Goal: Find specific page/section: Find specific page/section

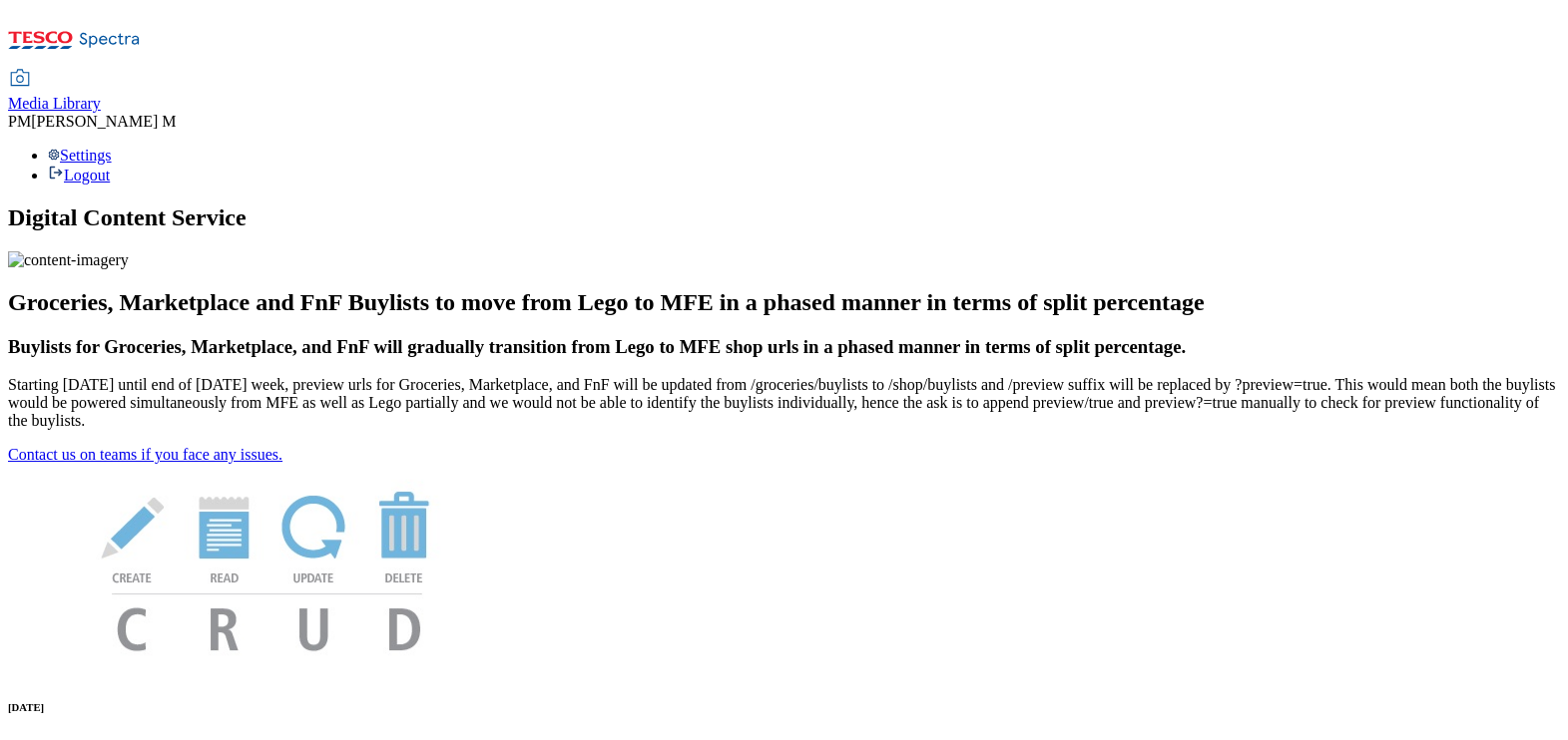
click at [101, 95] on span "Media Library" at bounding box center [54, 103] width 93 height 17
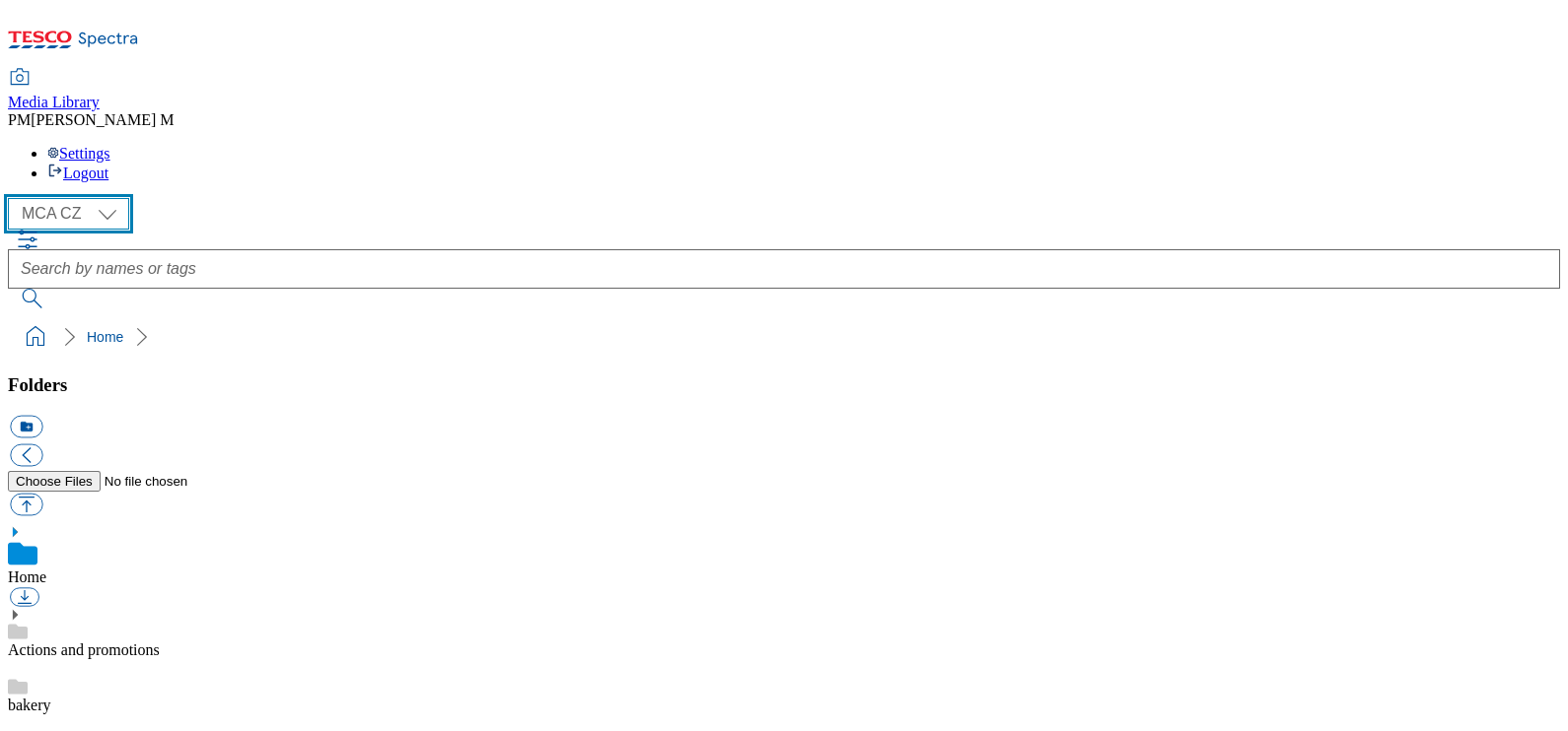
click at [111, 198] on select "MCA CZ MCA HU MCA SK" at bounding box center [68, 214] width 121 height 32
select select "flare-mca-hu"
click at [13, 198] on select "MCA CZ MCA HU MCA SK" at bounding box center [68, 214] width 121 height 32
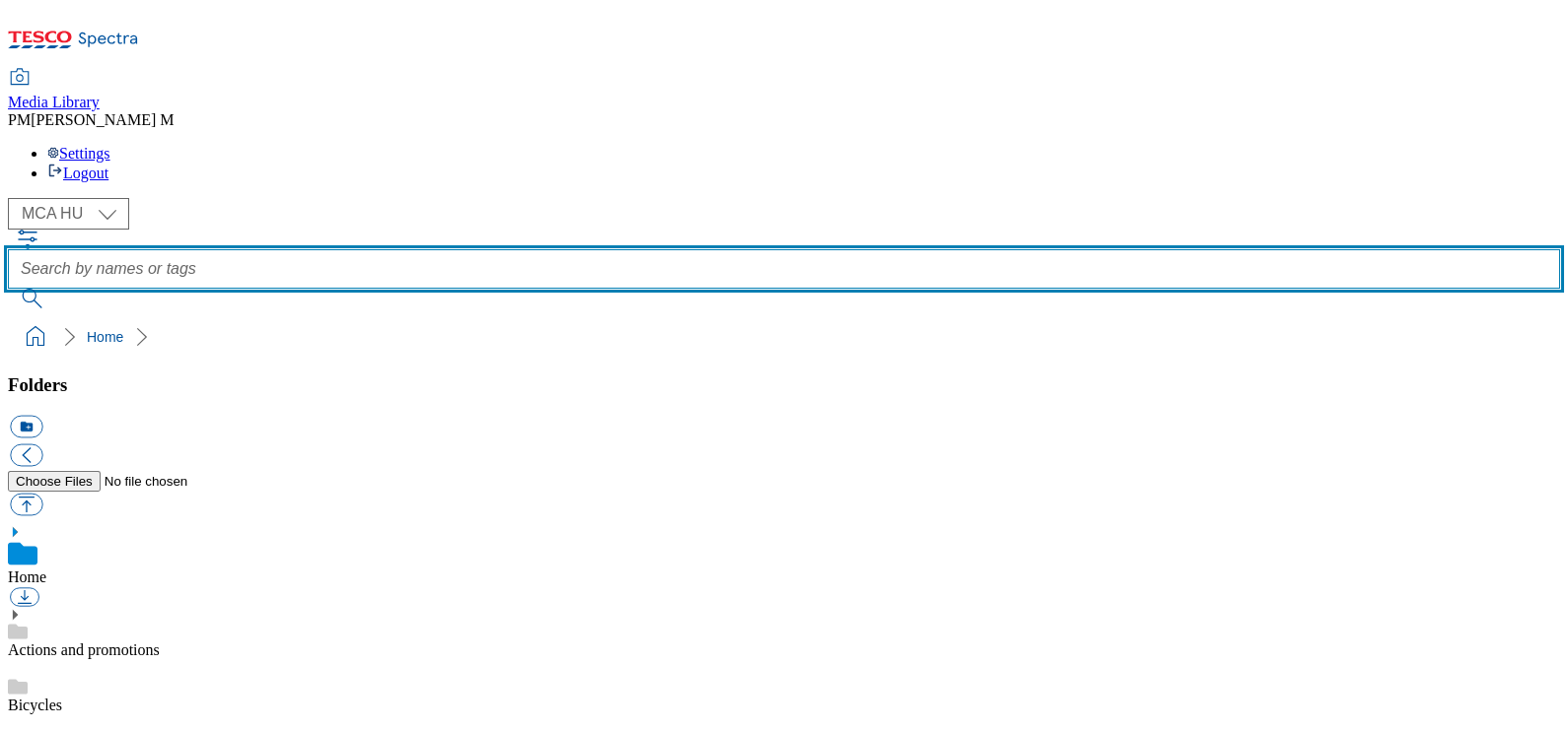
click at [694, 250] on input "text" at bounding box center [784, 269] width 1552 height 39
type input "j11"
click at [8, 289] on button "submit" at bounding box center [34, 299] width 51 height 20
